Goal: Information Seeking & Learning: Learn about a topic

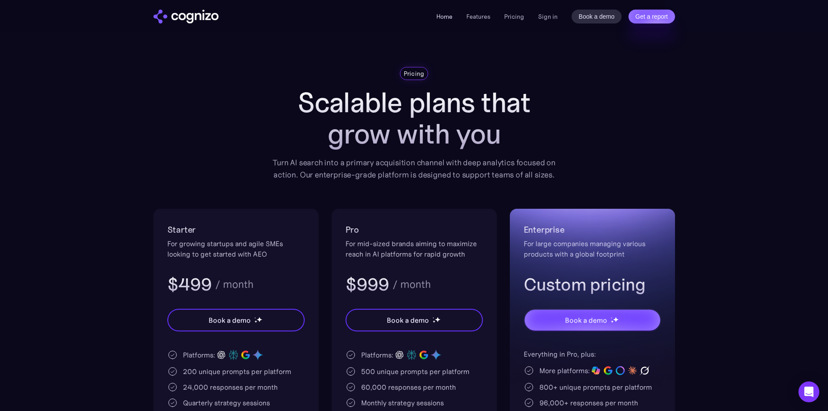
click at [442, 14] on link "Home" at bounding box center [444, 17] width 16 height 8
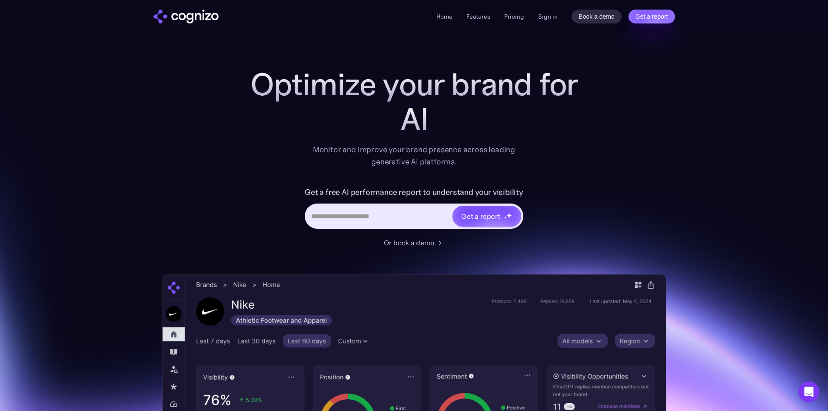
click at [595, 195] on div "Optimize your brand for AI Monitor and improve your brand presence across leadi…" at bounding box center [414, 352] width 504 height 571
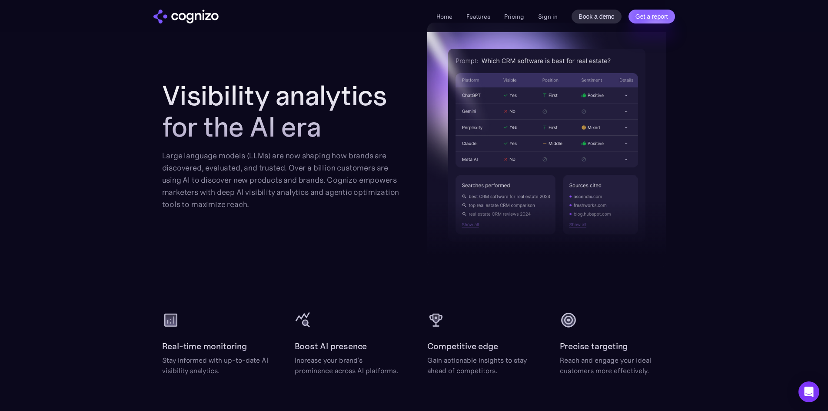
scroll to position [2015, 0]
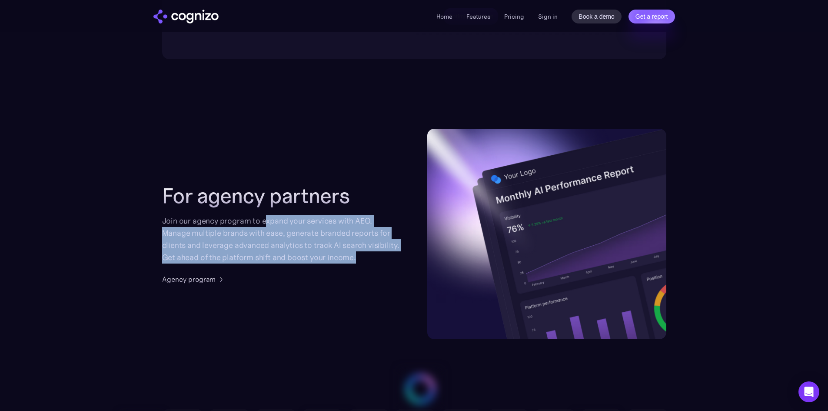
drag, startPoint x: 266, startPoint y: 223, endPoint x: 384, endPoint y: 259, distance: 123.3
click at [384, 259] on div "Join our agency program to expand your services with AEO. Manage multiple brand…" at bounding box center [281, 239] width 239 height 49
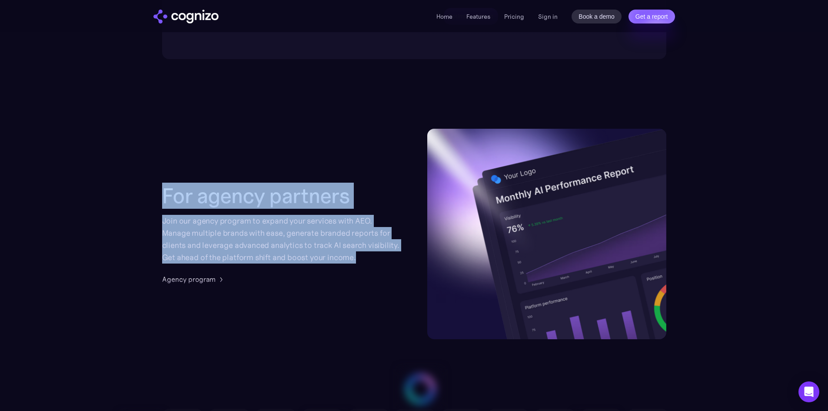
drag, startPoint x: 376, startPoint y: 259, endPoint x: 143, endPoint y: 203, distance: 239.8
click at [143, 203] on section "For agency partners Join our agency program to expand your services with AEO. M…" at bounding box center [414, 234] width 828 height 210
drag, startPoint x: 147, startPoint y: 198, endPoint x: 376, endPoint y: 258, distance: 237.7
click at [376, 258] on section "For agency partners Join our agency program to expand your services with AEO. M…" at bounding box center [414, 234] width 828 height 210
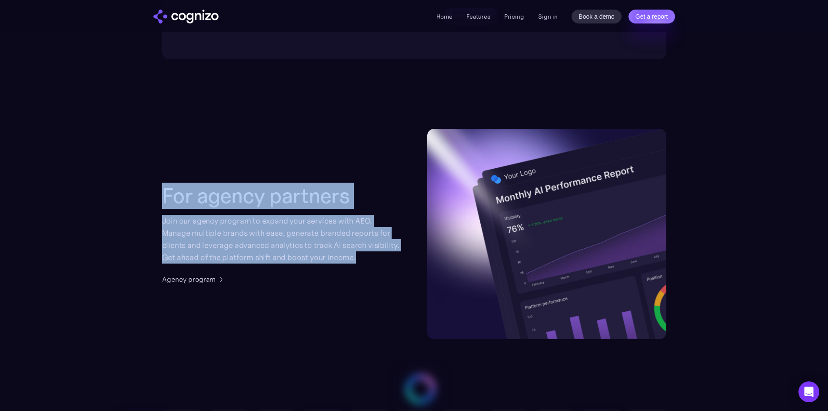
click at [376, 258] on div "Join our agency program to expand your services with AEO. Manage multiple brand…" at bounding box center [281, 239] width 239 height 49
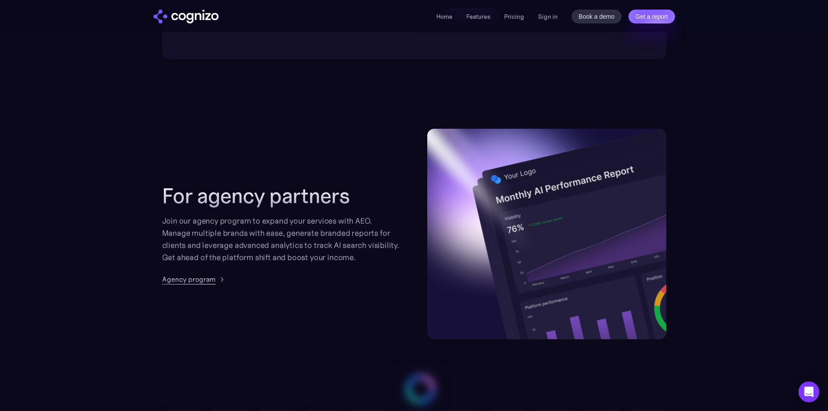
click at [200, 276] on div "Agency program" at bounding box center [188, 279] width 53 height 10
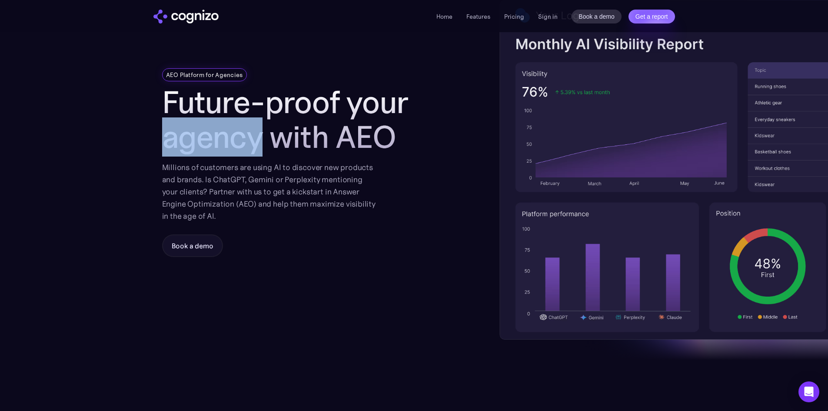
scroll to position [43, 0]
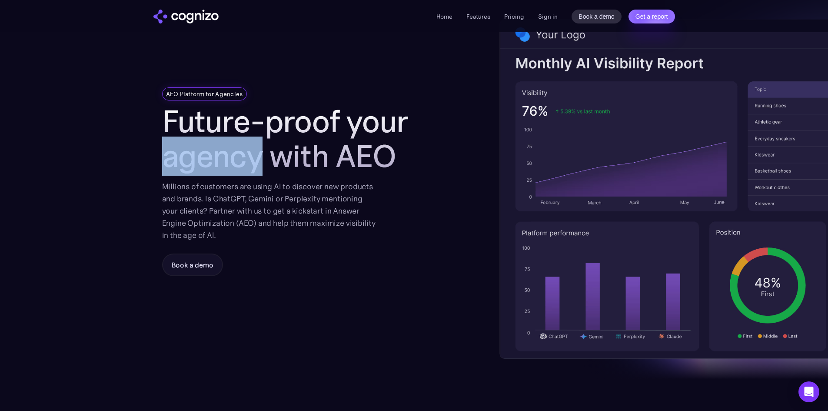
click at [129, 160] on section "AEO Platform for Agencies Future-proof your agency with AEO Millions of custome…" at bounding box center [414, 189] width 828 height 400
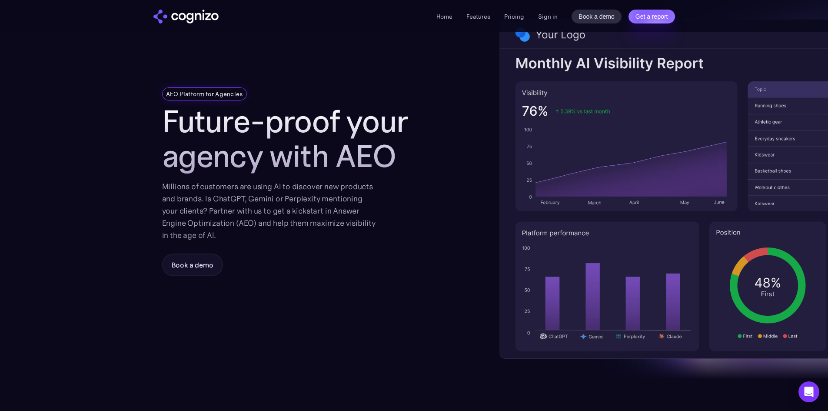
click at [433, 174] on div "AEO Platform for Agencies Future-proof your agency with AEO Millions of custome…" at bounding box center [414, 189] width 504 height 400
click at [403, 169] on h1 "Future-proof your agency with AEO" at bounding box center [297, 139] width 270 height 70
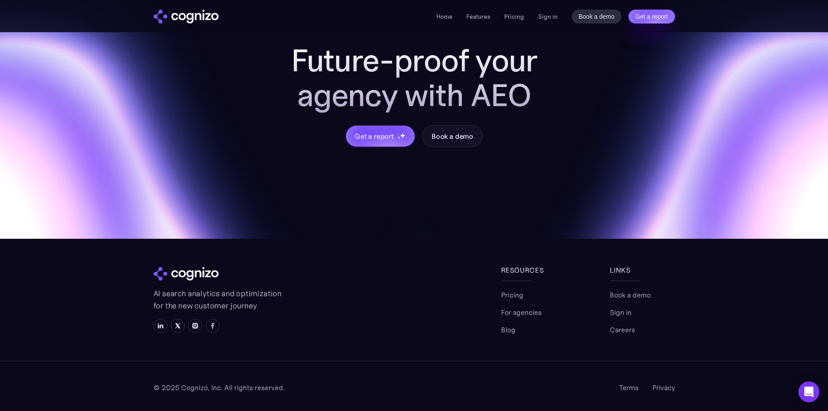
scroll to position [958, 0]
